Goal: Information Seeking & Learning: Check status

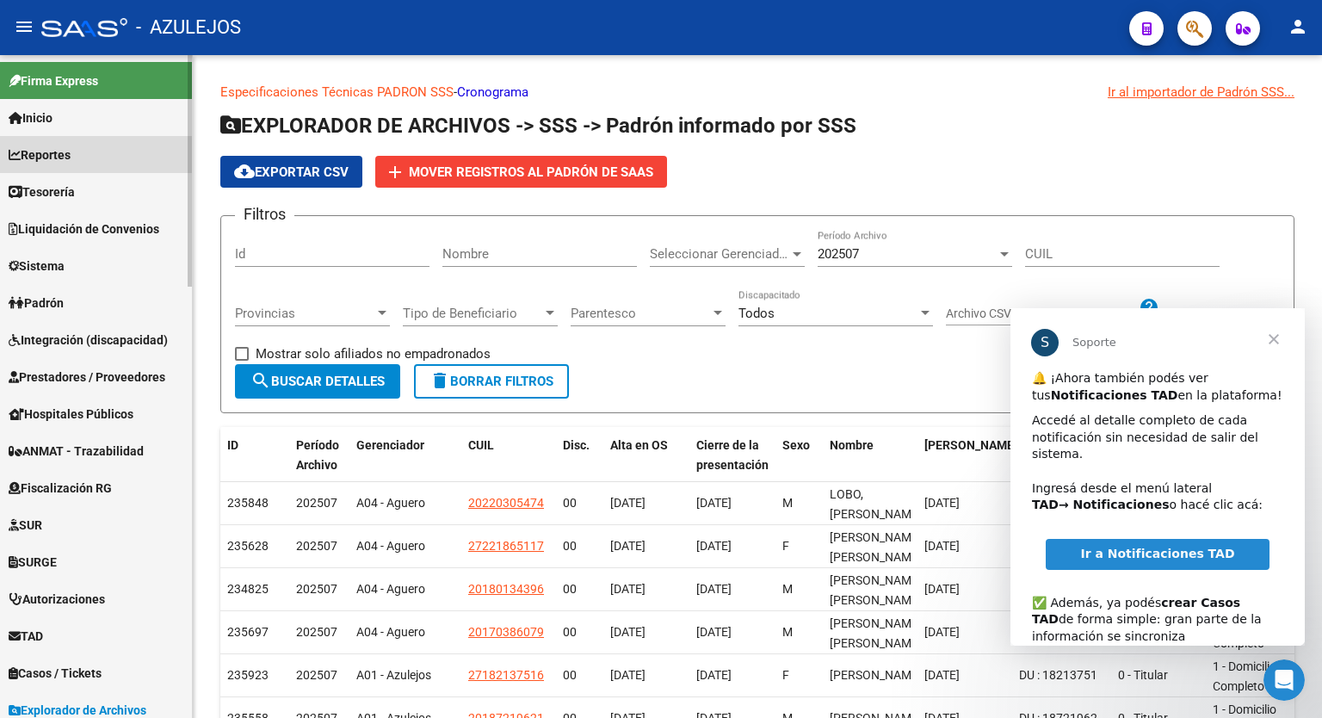
click at [102, 158] on link "Reportes" at bounding box center [96, 154] width 192 height 37
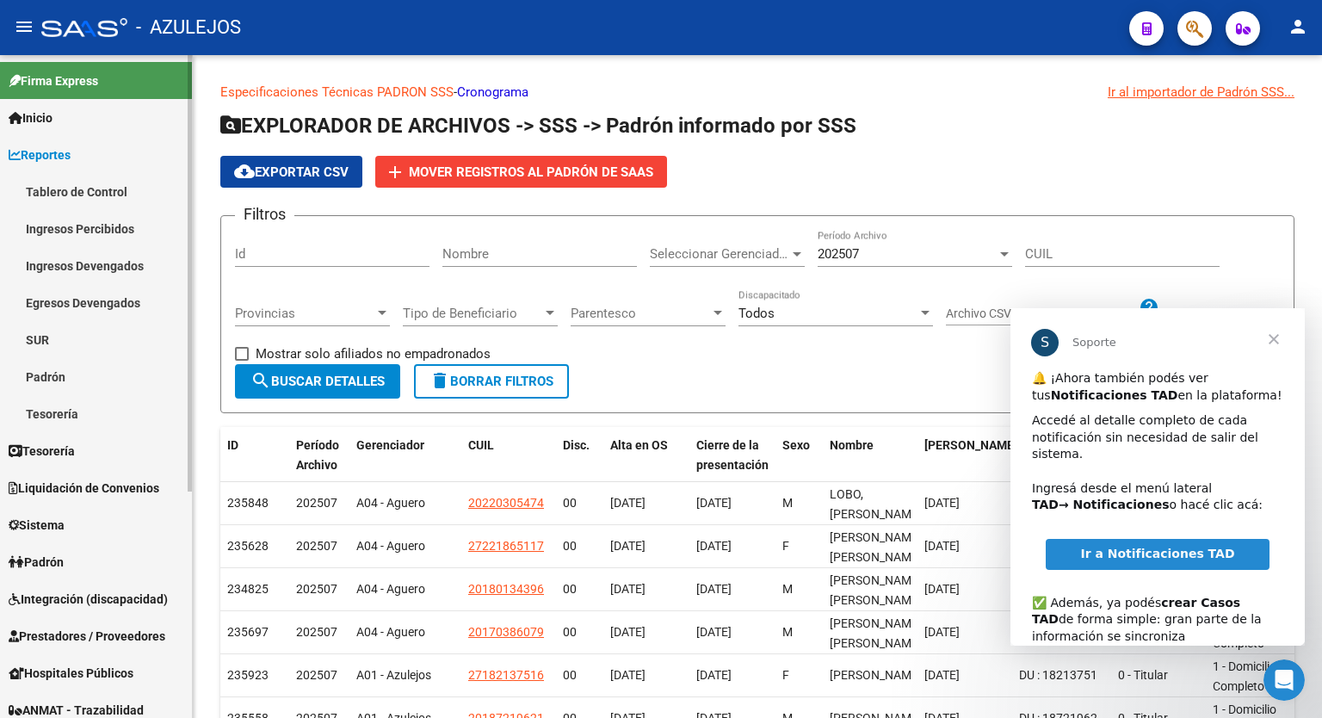
click at [84, 183] on link "Tablero de Control" at bounding box center [96, 191] width 192 height 37
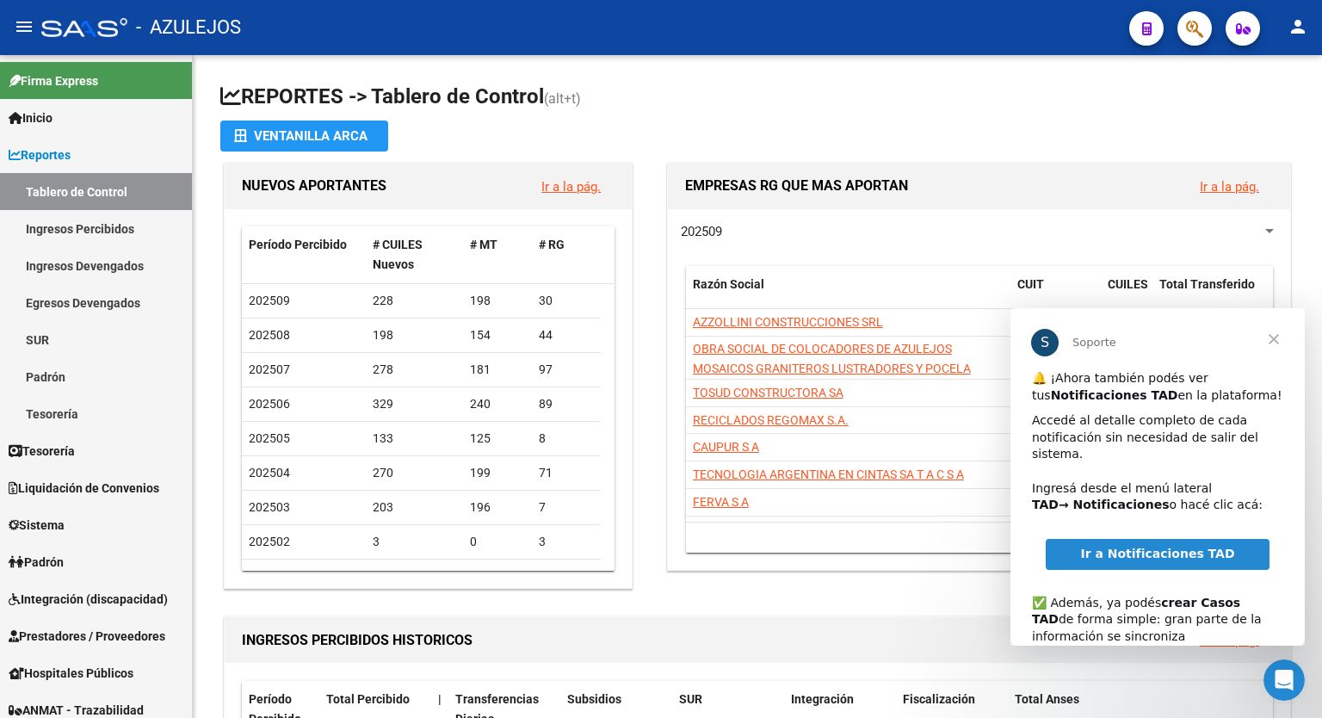
click at [1279, 337] on span "Cerrar" at bounding box center [1274, 339] width 62 height 62
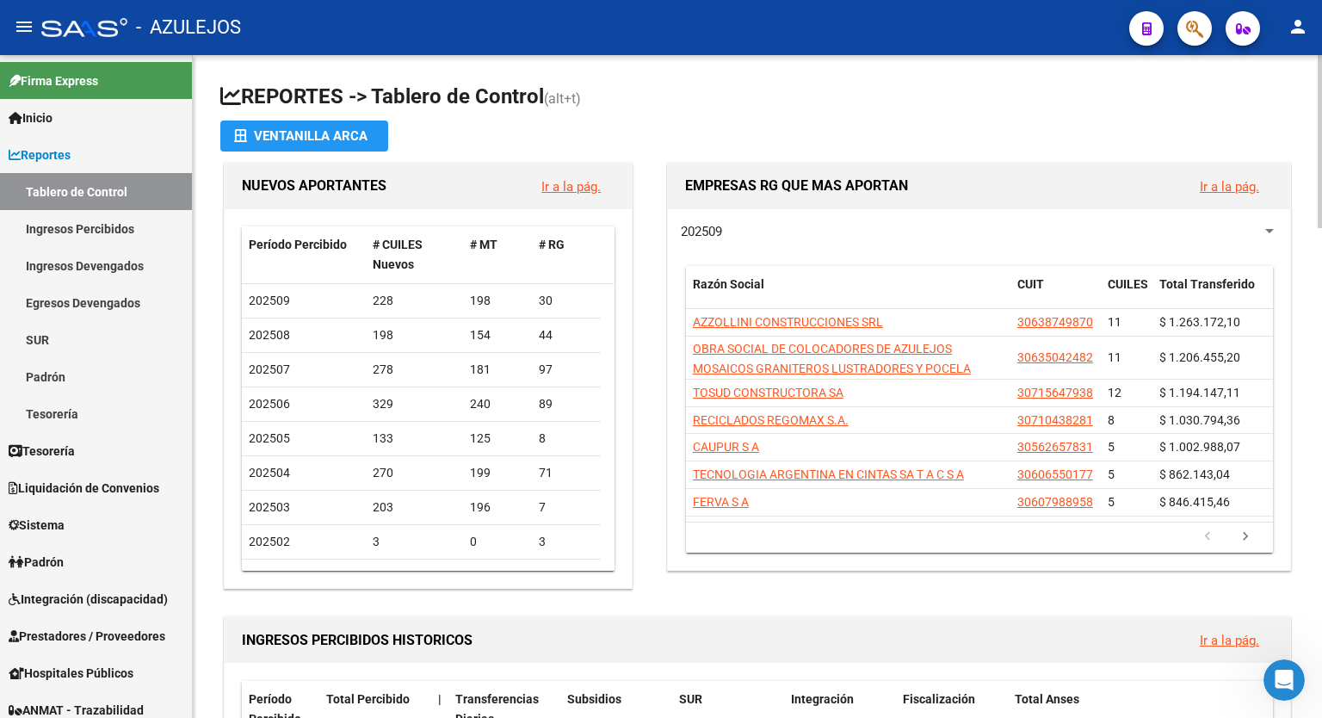
click at [1322, 198] on div at bounding box center [1320, 141] width 4 height 173
click at [1322, 214] on div at bounding box center [1320, 141] width 4 height 173
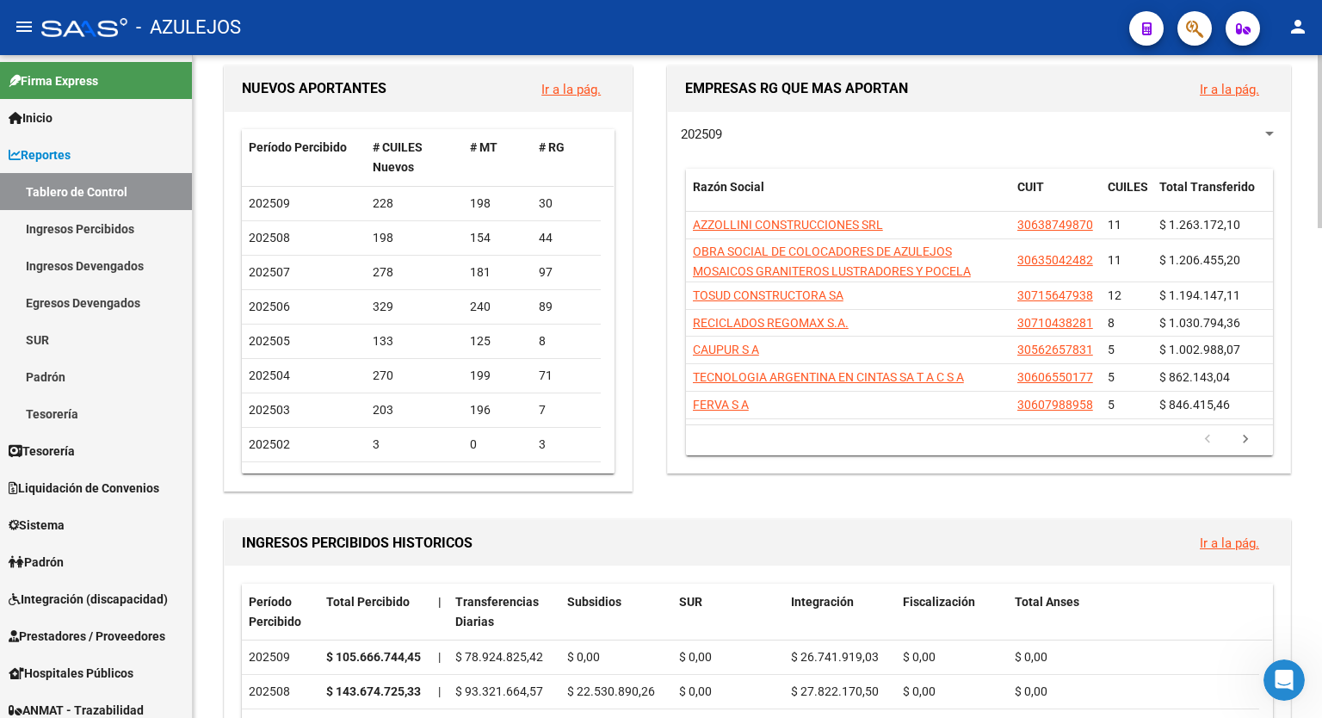
scroll to position [208, 0]
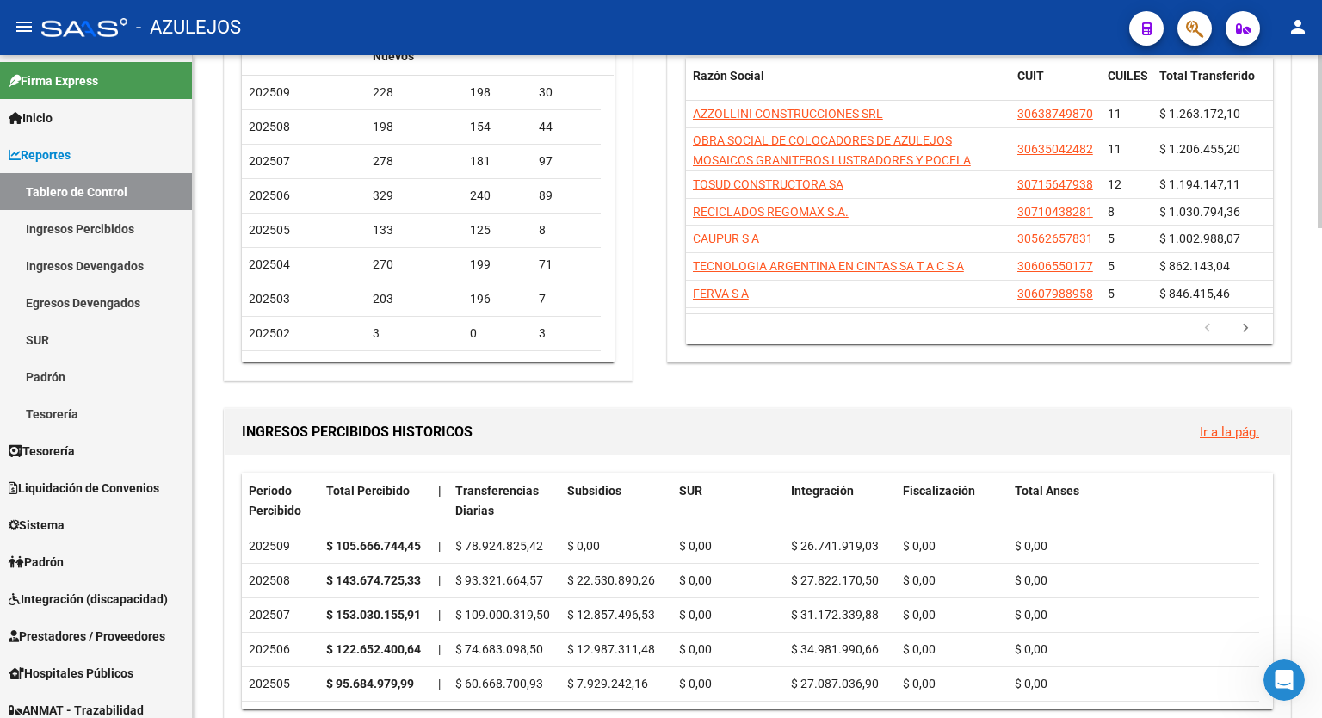
click at [1322, 252] on div at bounding box center [1320, 195] width 4 height 173
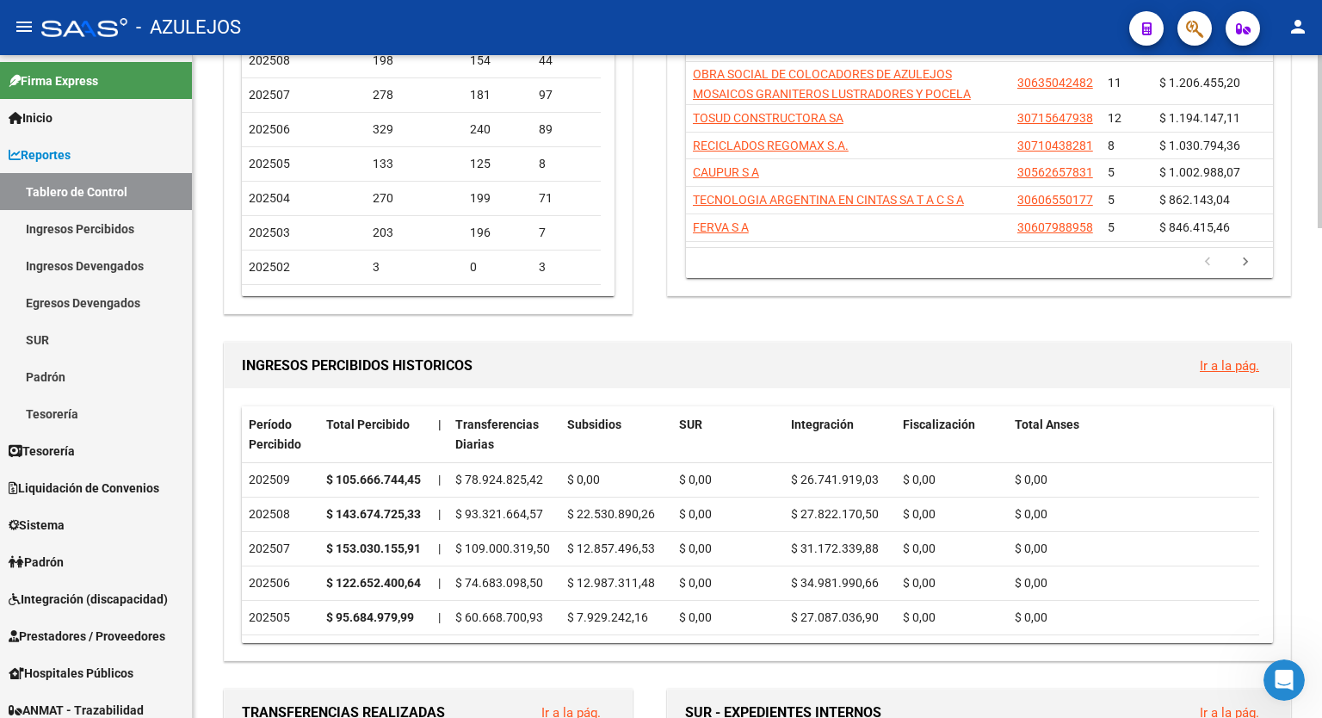
scroll to position [312, 0]
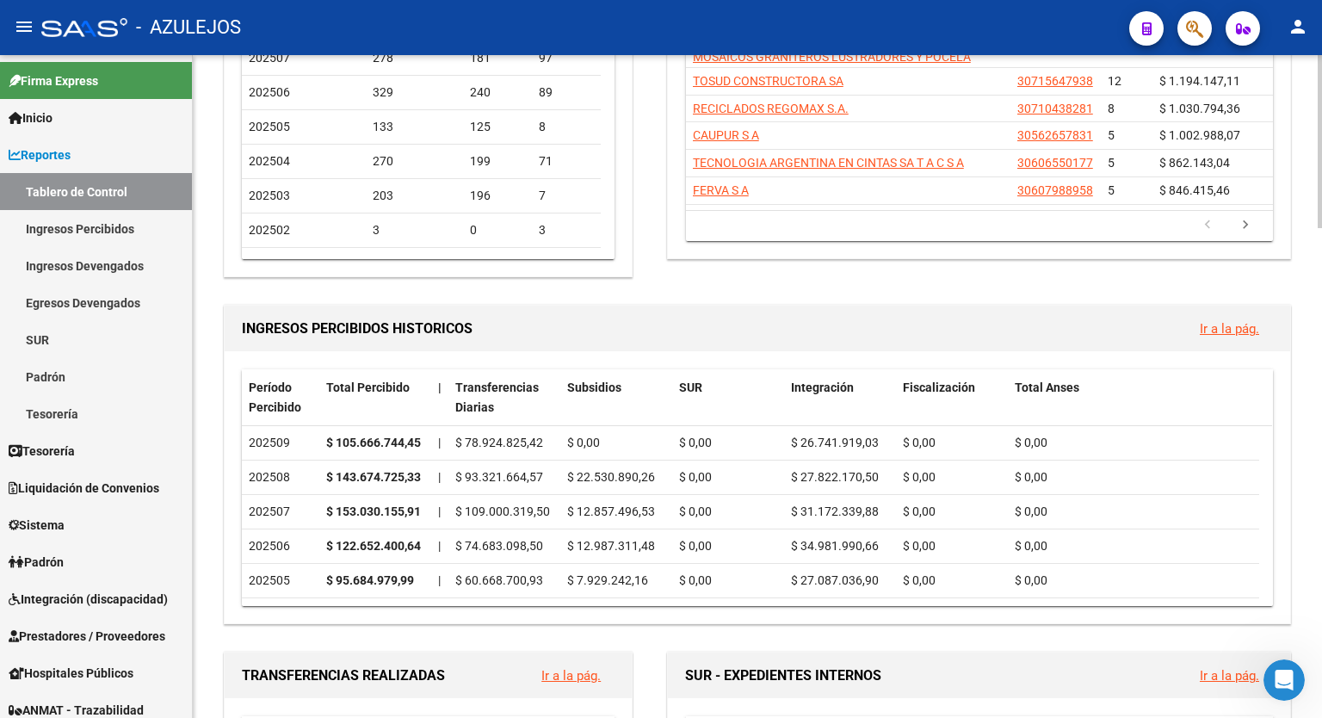
click at [1322, 280] on div at bounding box center [1320, 222] width 4 height 173
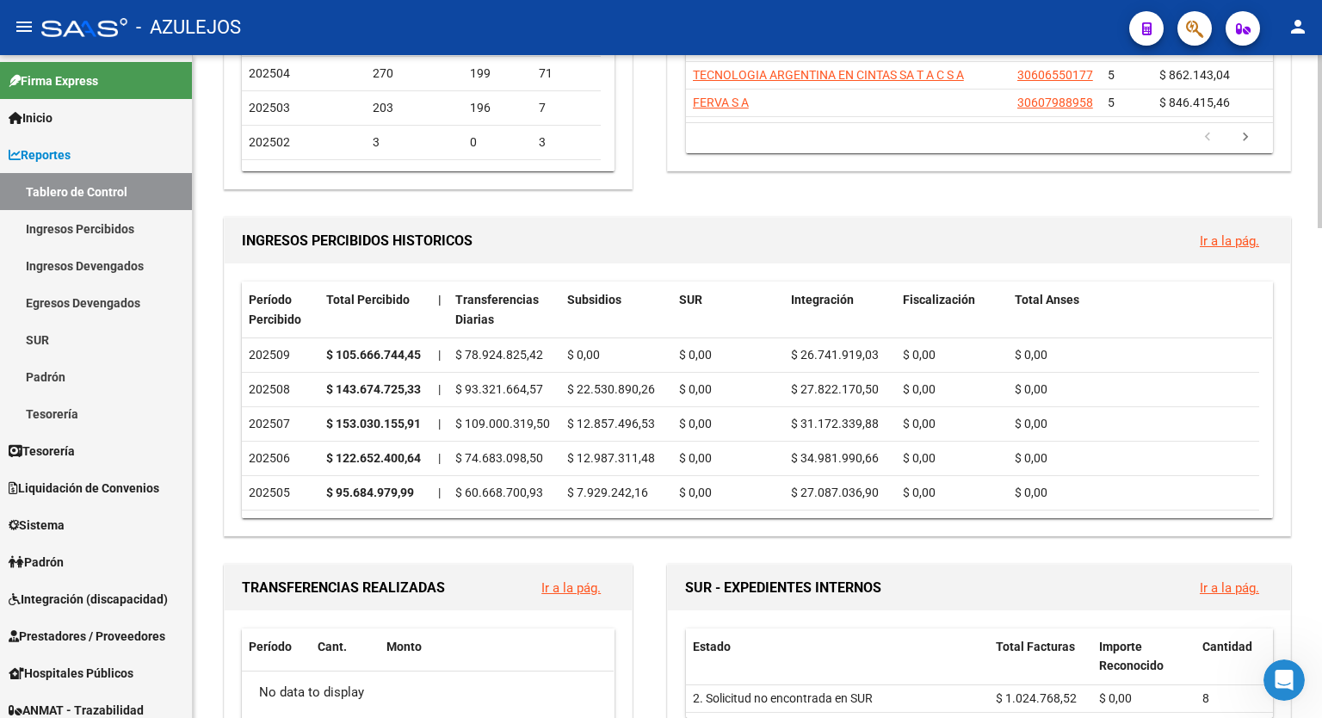
scroll to position [406, 0]
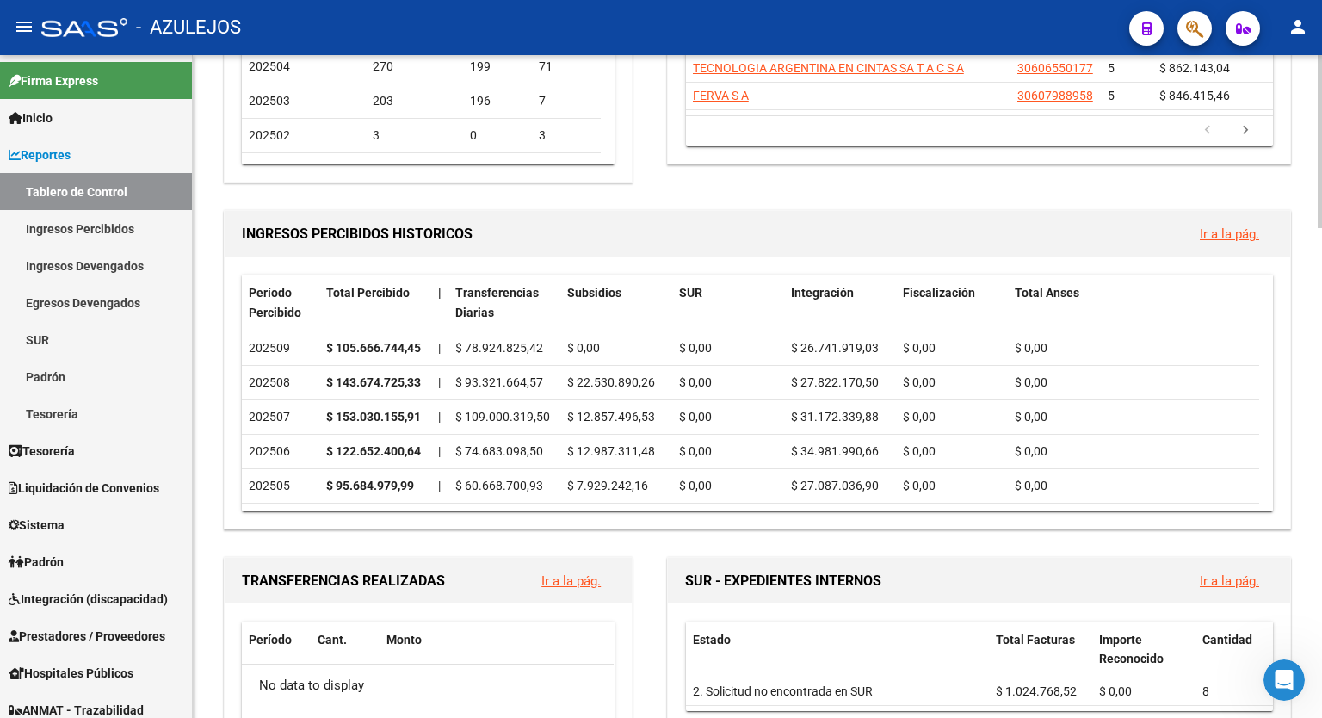
click at [1322, 304] on div at bounding box center [1320, 247] width 4 height 173
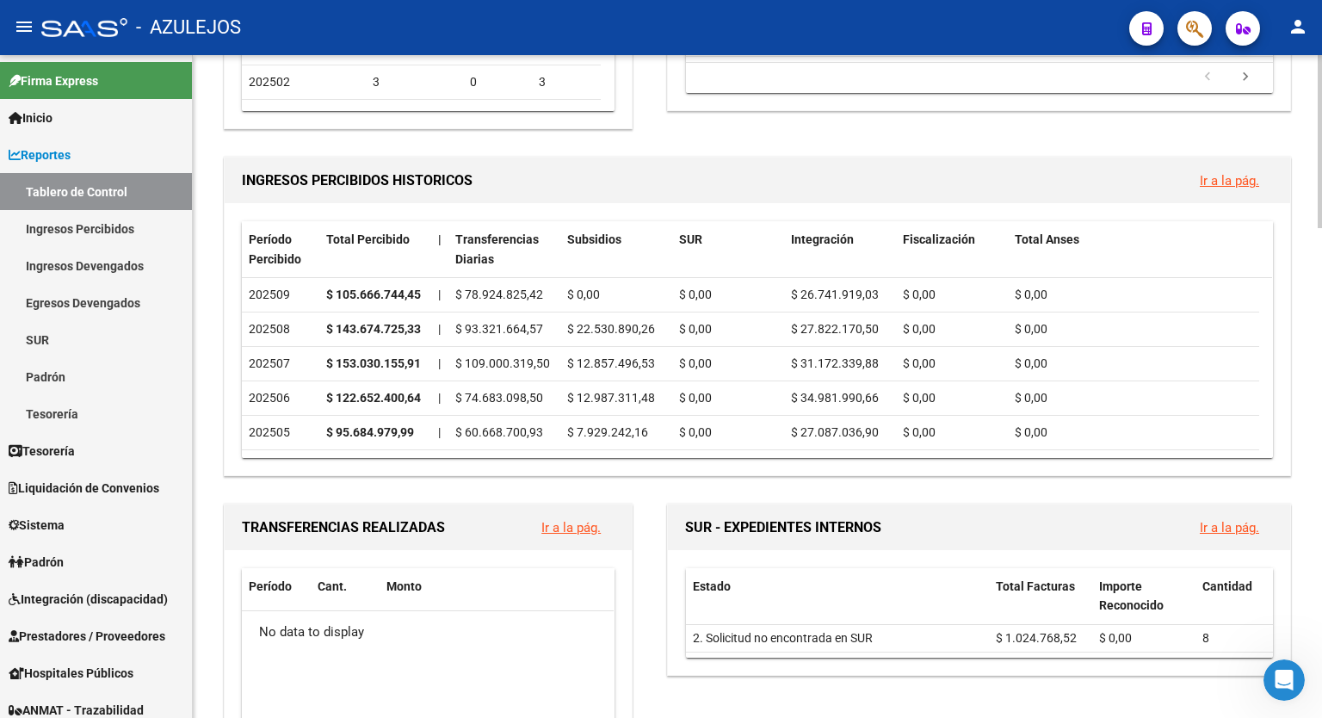
scroll to position [457, 0]
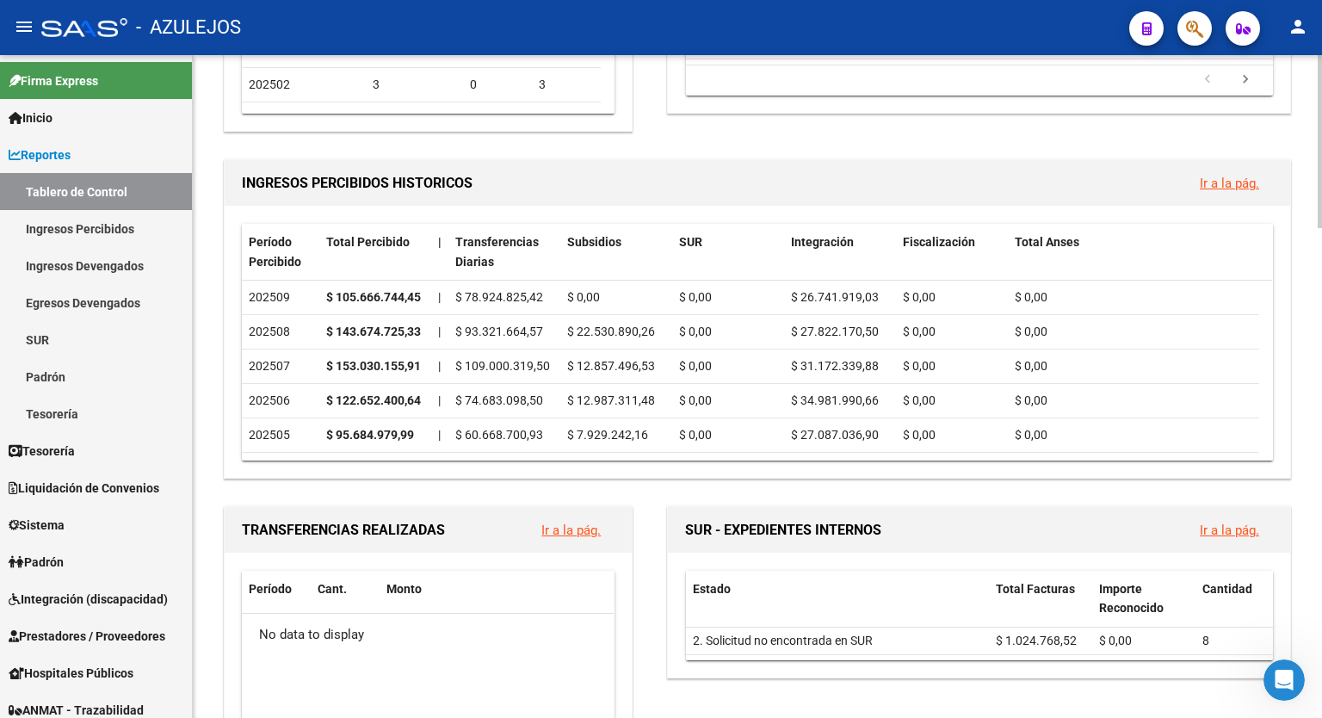
click at [1322, 318] on div at bounding box center [1320, 260] width 4 height 173
click at [1243, 183] on link "Ir a la pág." at bounding box center [1229, 183] width 59 height 15
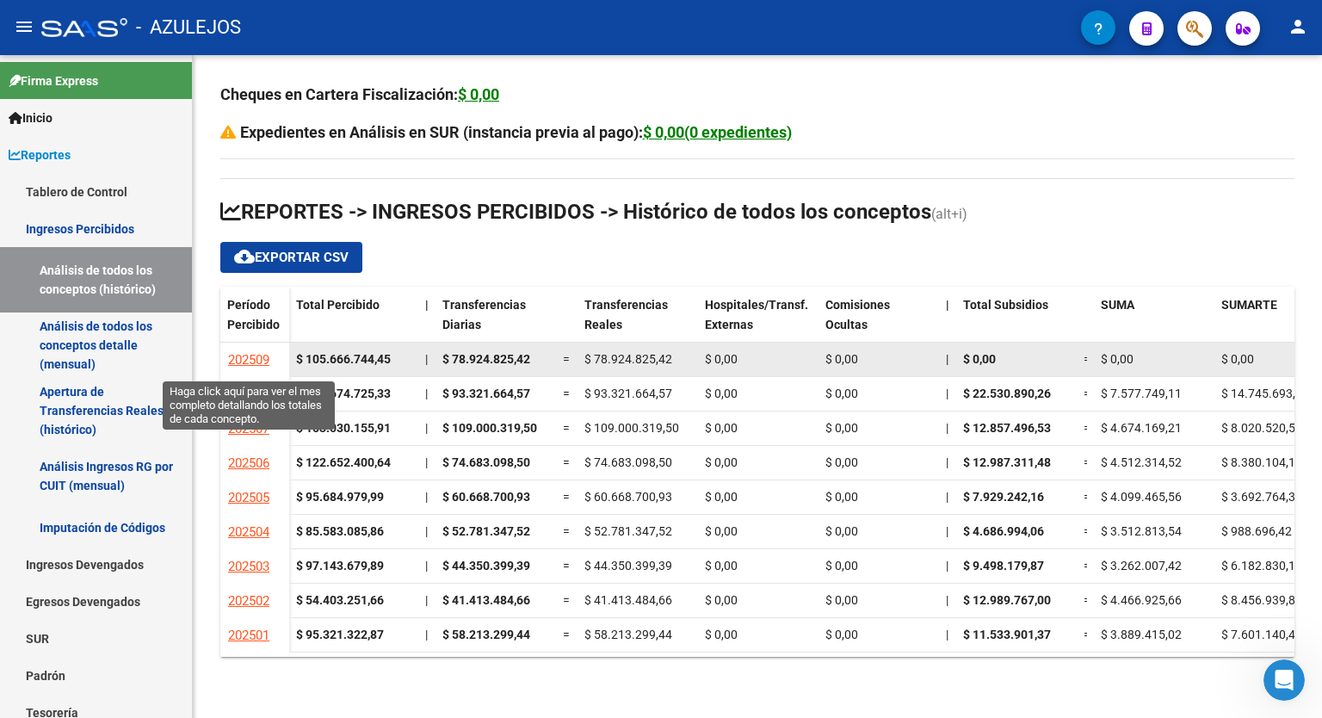
click at [241, 366] on span "202509" at bounding box center [248, 359] width 41 height 15
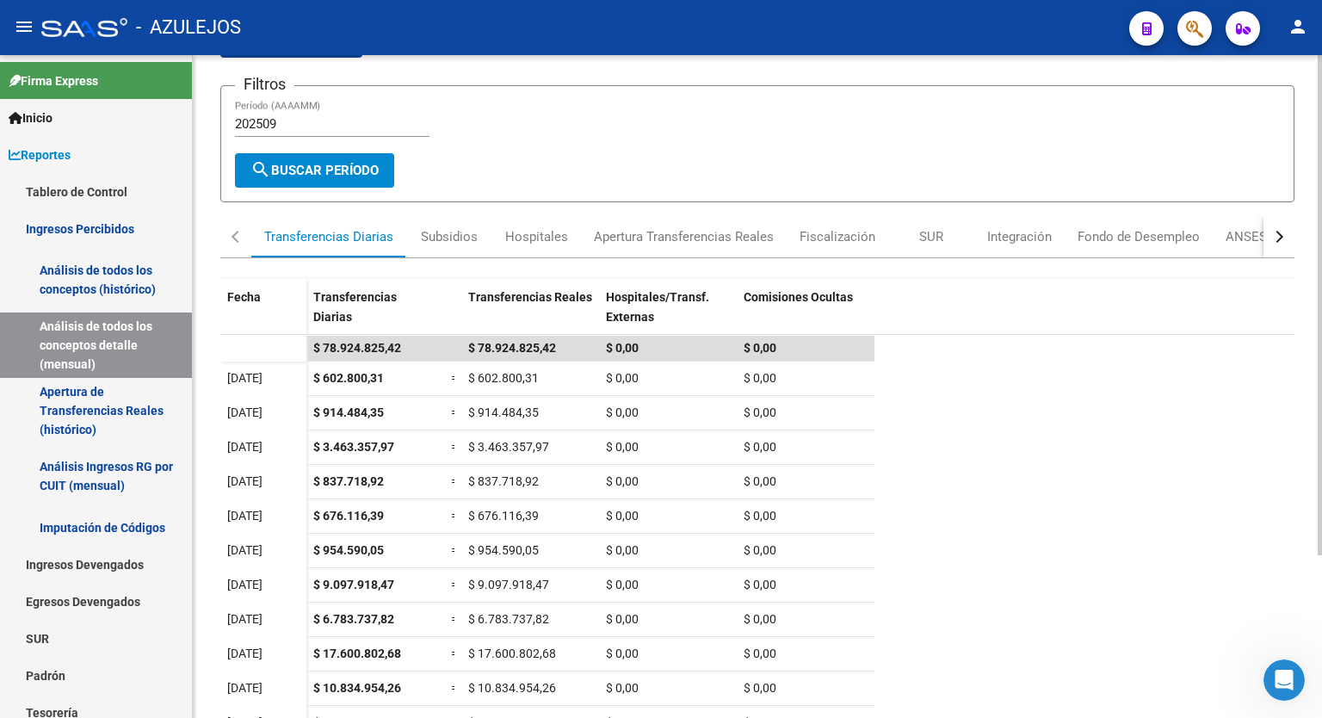
click at [1322, 280] on div at bounding box center [1320, 379] width 4 height 500
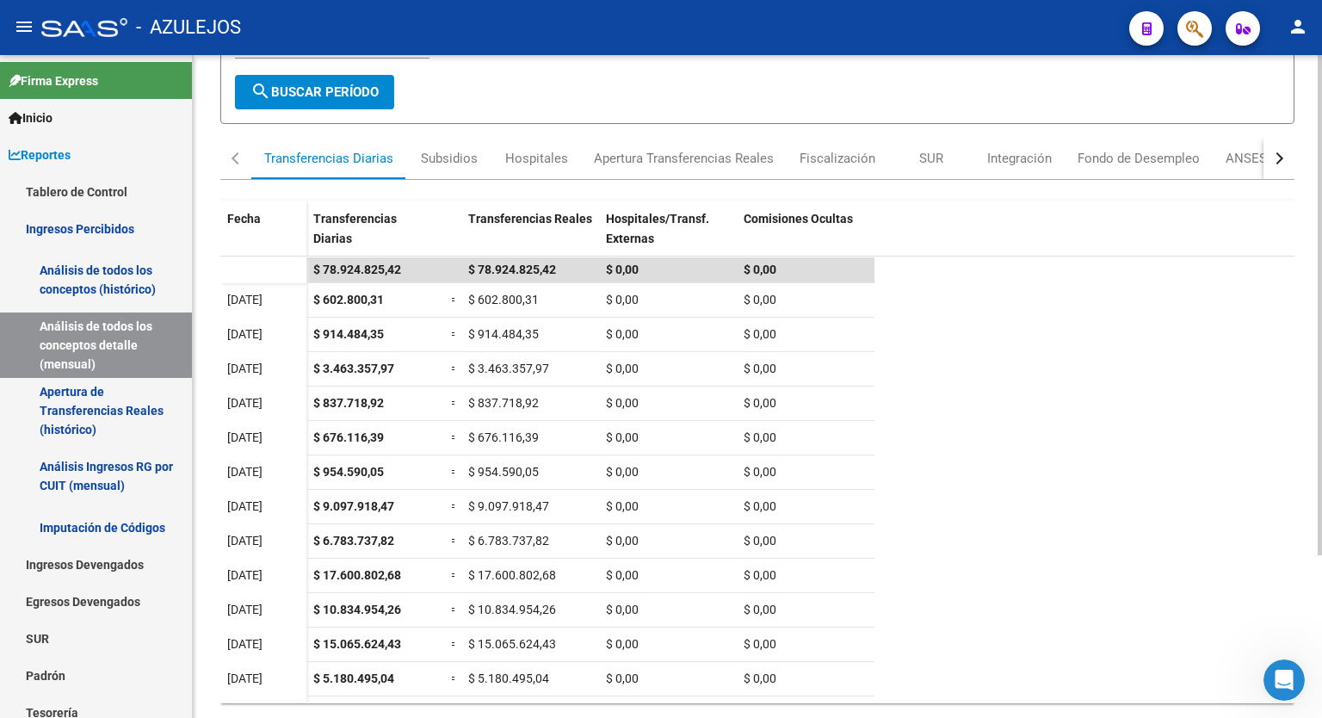
click at [1321, 339] on div at bounding box center [1320, 438] width 4 height 500
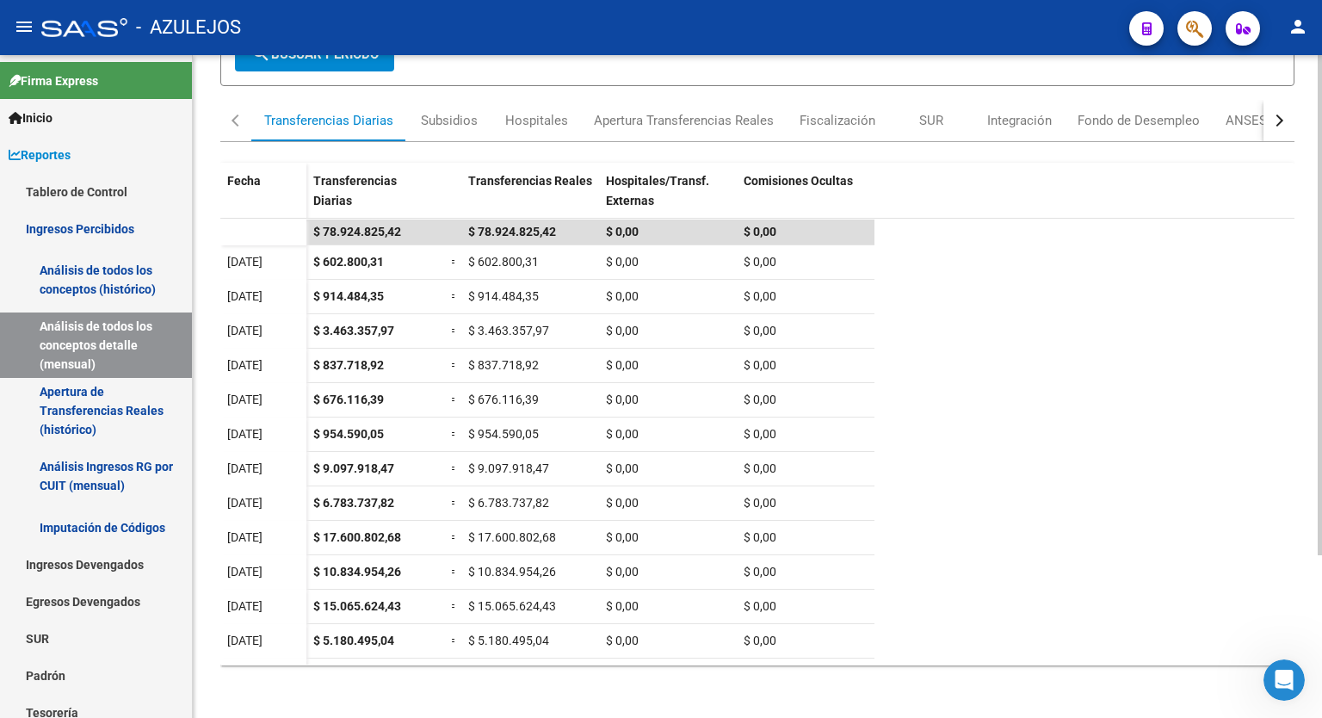
click at [1322, 381] on div at bounding box center [1320, 466] width 4 height 500
